Goal: Find specific page/section: Find specific page/section

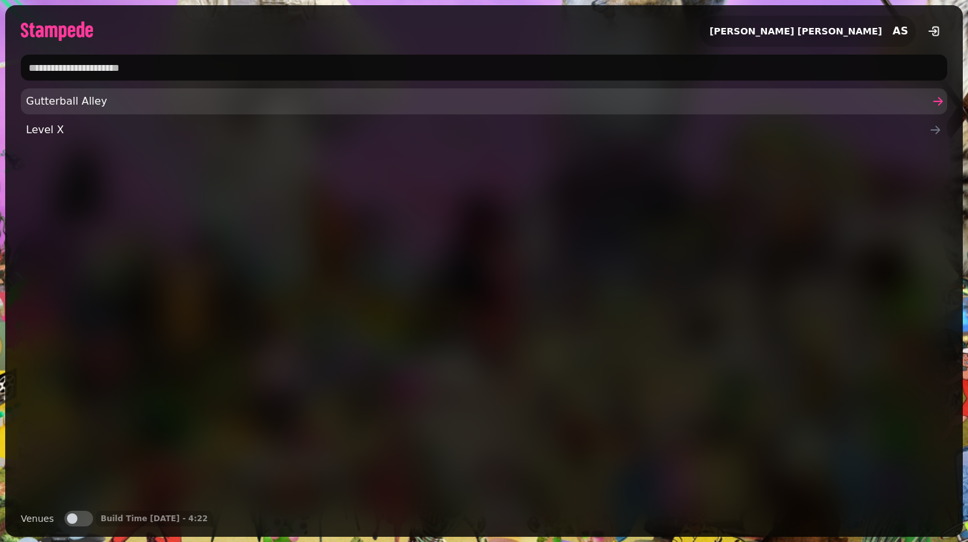
click at [331, 103] on span "Gutterball Alley" at bounding box center [477, 102] width 903 height 16
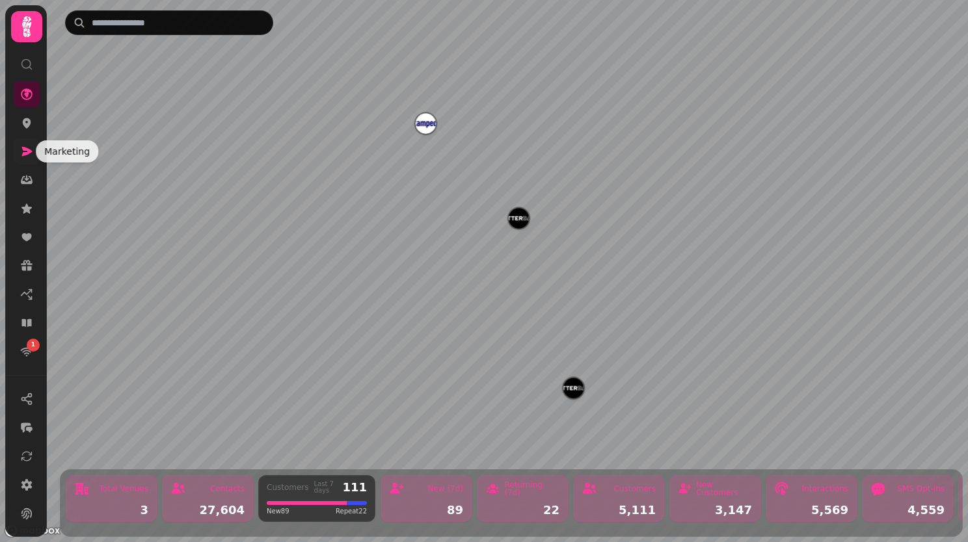
click at [30, 153] on icon at bounding box center [26, 151] width 13 height 13
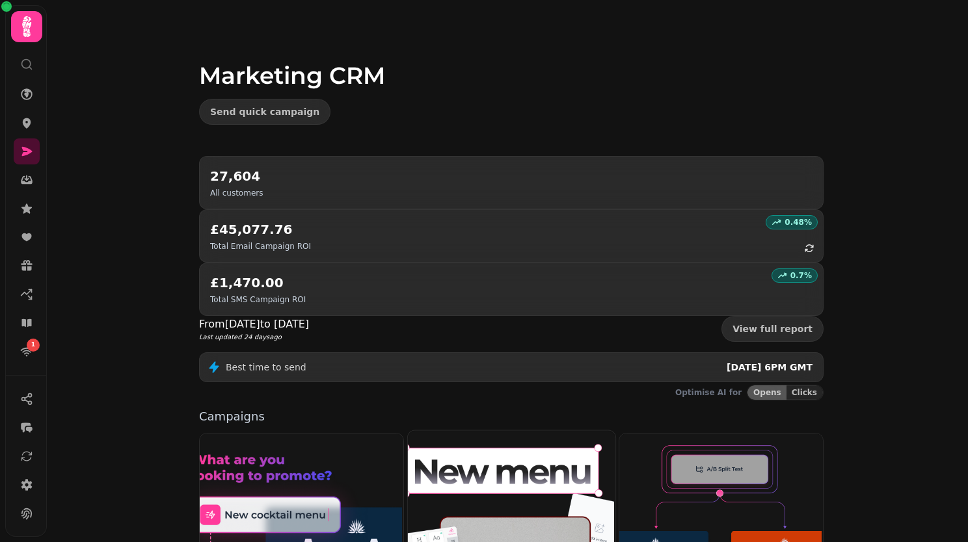
scroll to position [267, 0]
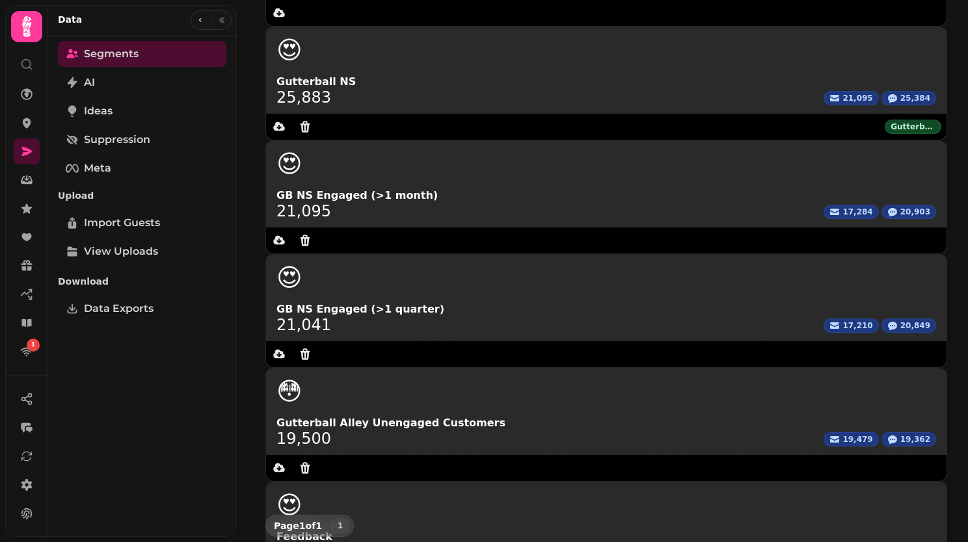
scroll to position [220, 0]
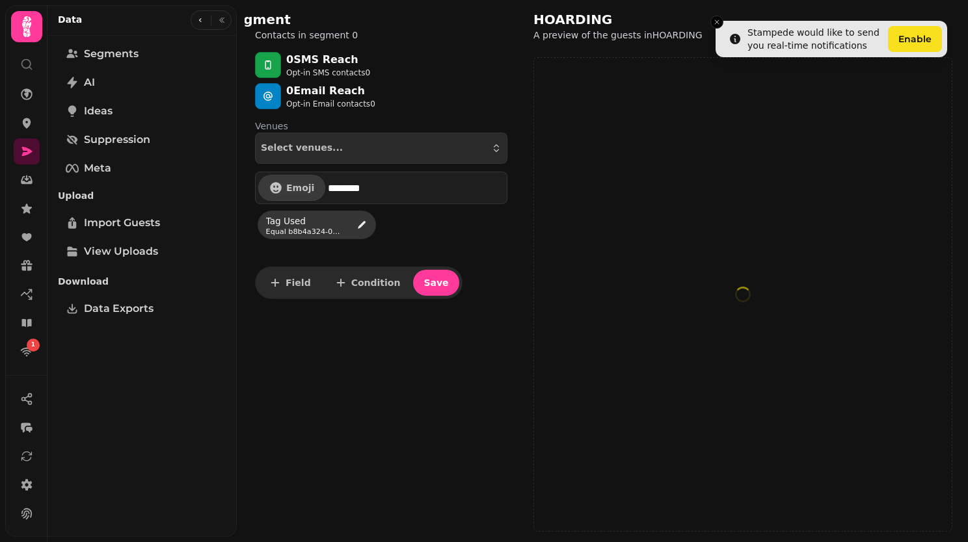
select select "**"
click at [207, 21] on button "button" at bounding box center [200, 20] width 16 height 16
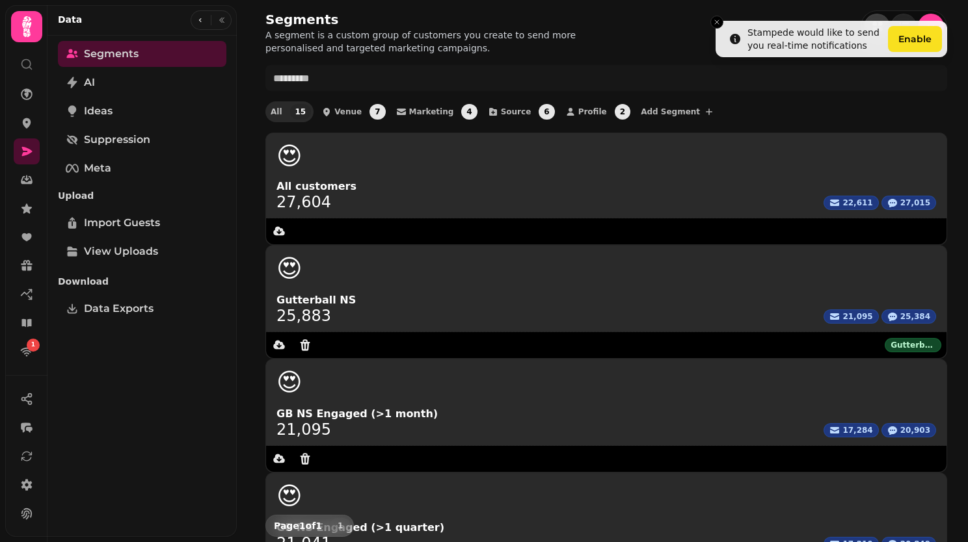
scroll to position [220, 0]
